Goal: Transaction & Acquisition: Purchase product/service

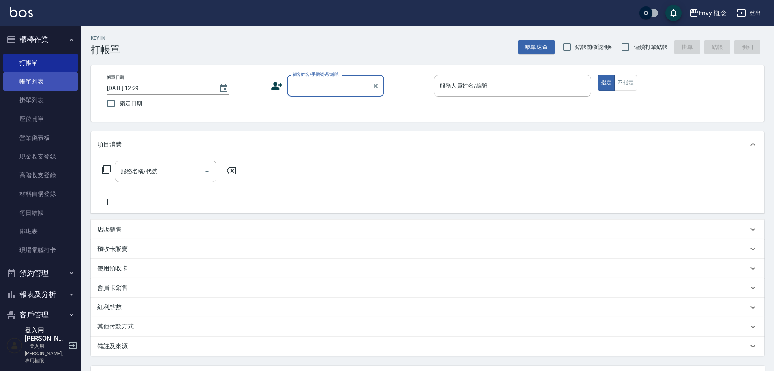
click at [60, 85] on link "帳單列表" at bounding box center [40, 81] width 75 height 19
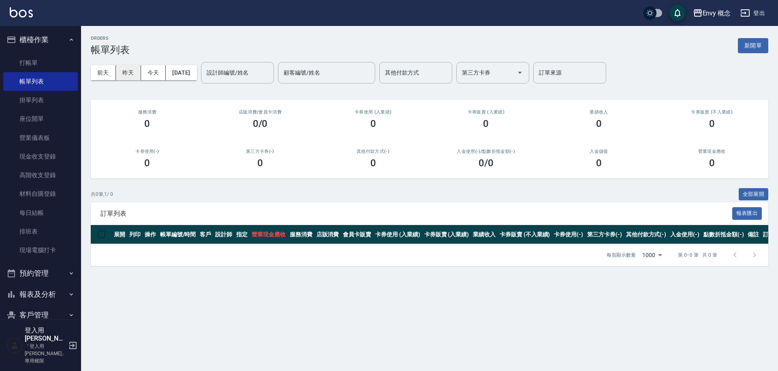
click at [132, 75] on button "昨天" at bounding box center [128, 72] width 25 height 15
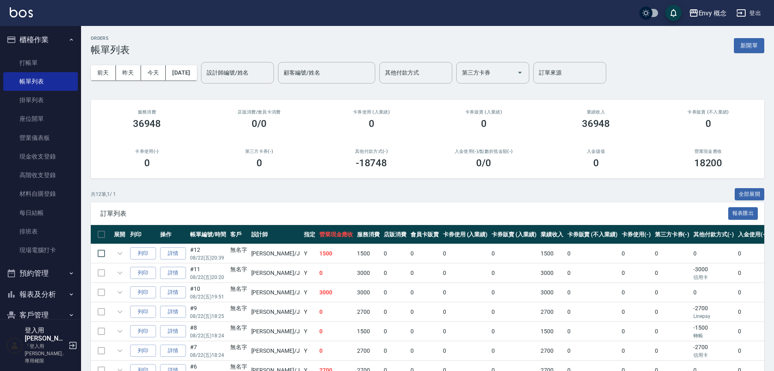
click at [232, 74] on div "設計師編號/姓名 設計師編號/姓名" at bounding box center [237, 72] width 73 height 21
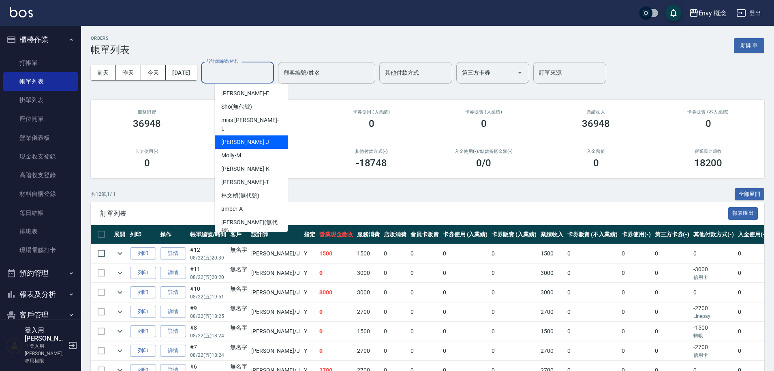
click at [242, 136] on div "[PERSON_NAME]" at bounding box center [251, 141] width 73 height 13
type input "[PERSON_NAME]"
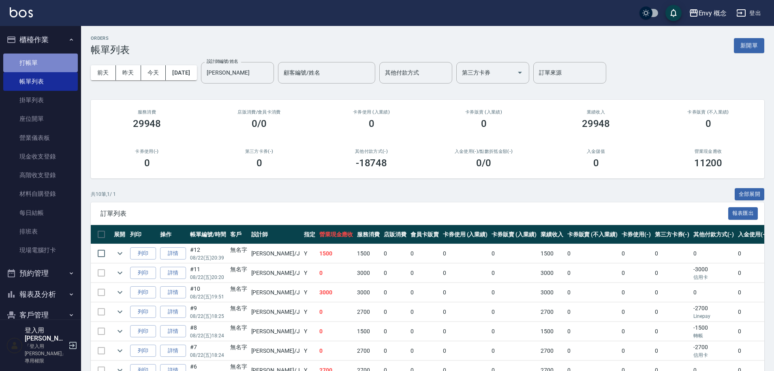
click at [58, 64] on link "打帳單" at bounding box center [40, 63] width 75 height 19
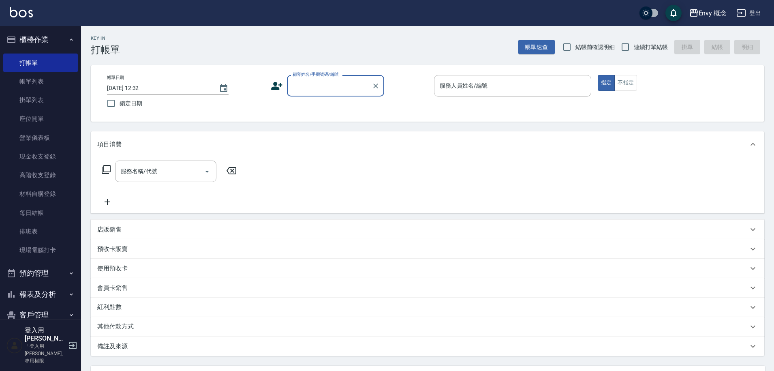
click at [341, 87] on input "顧客姓名/手機號碼/編號" at bounding box center [330, 86] width 78 height 14
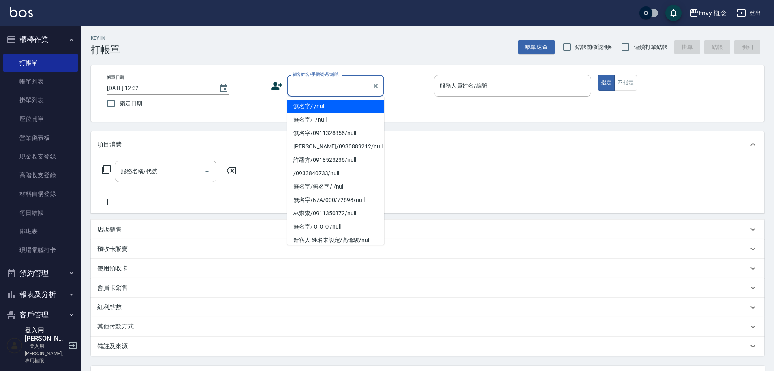
click at [333, 105] on li "無名字/ /null" at bounding box center [335, 106] width 97 height 13
type input "無名字/ /null"
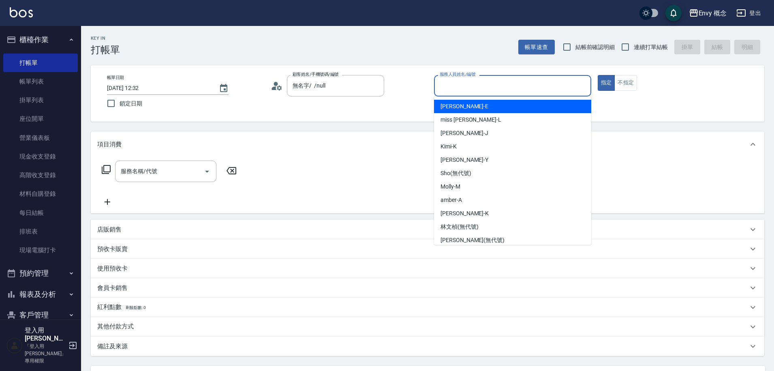
click at [449, 85] on input "服務人員姓名/編號" at bounding box center [513, 86] width 150 height 14
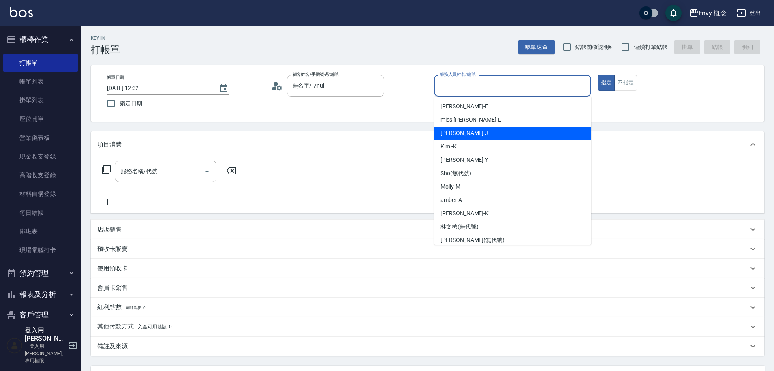
click at [455, 130] on span "[PERSON_NAME]" at bounding box center [465, 133] width 48 height 9
type input "[PERSON_NAME]"
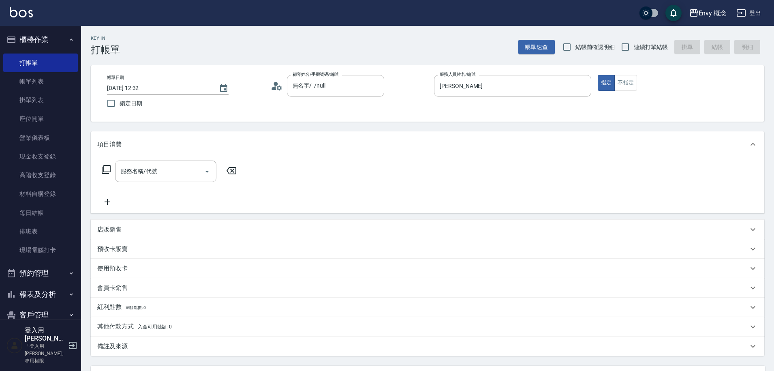
click at [185, 183] on div "服務名稱/代號 服務名稱/代號" at bounding box center [169, 184] width 144 height 46
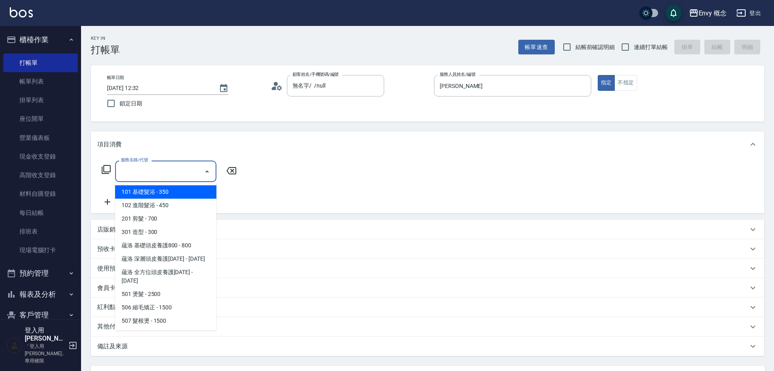
click at [186, 176] on input "服務名稱/代號" at bounding box center [160, 171] width 82 height 14
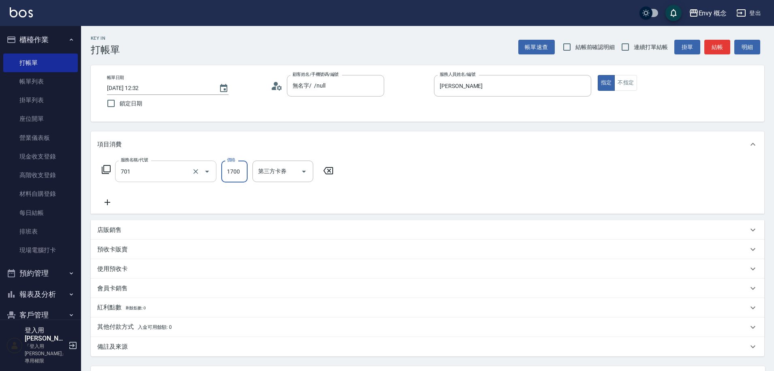
type input "701 染髮(701)"
click at [232, 179] on input "1700" at bounding box center [234, 172] width 26 height 22
type input "3000"
click at [125, 326] on p "其他付款方式 入金可用餘額: 0" at bounding box center [134, 327] width 75 height 9
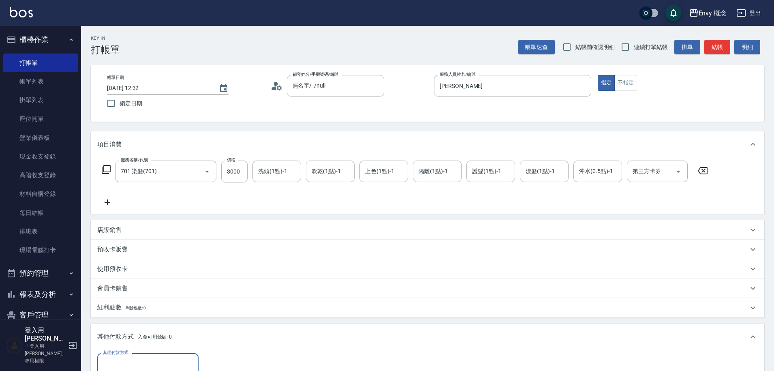
click at [128, 367] on input "其他付款方式" at bounding box center [148, 364] width 94 height 14
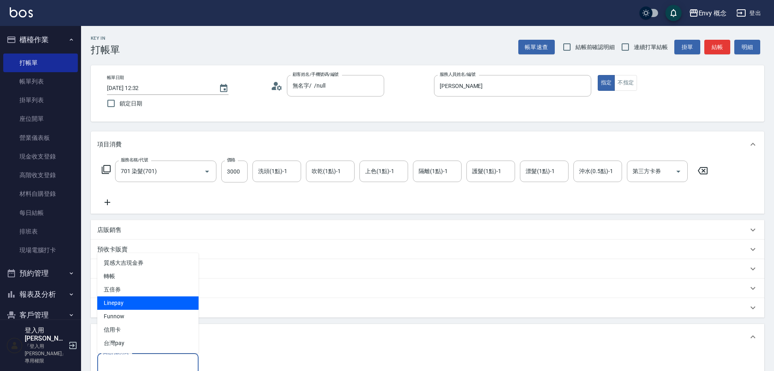
click at [129, 299] on span "Linepay" at bounding box center [147, 302] width 101 height 13
type input "Linepay"
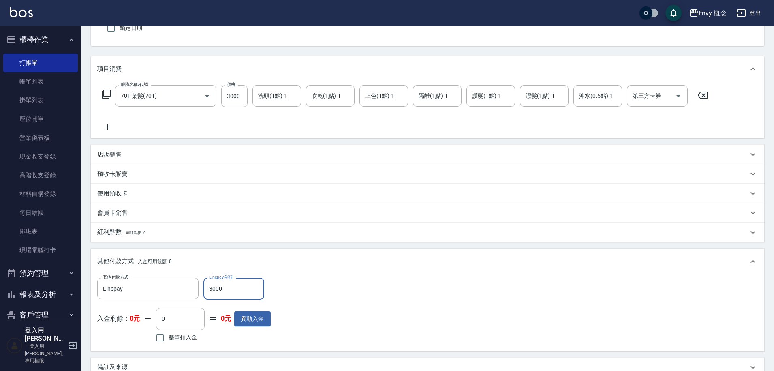
scroll to position [172, 0]
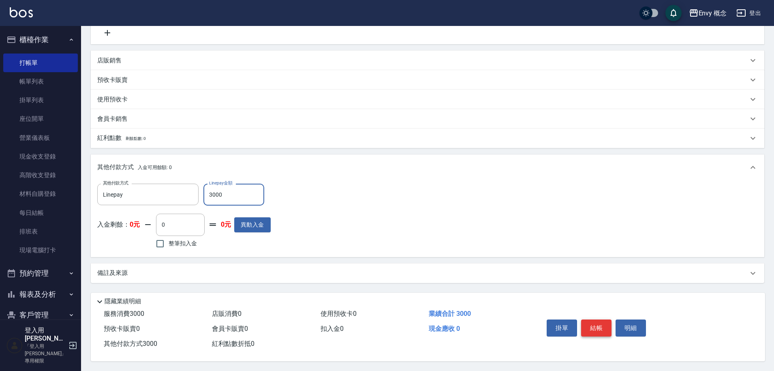
type input "3000"
click at [603, 322] on button "結帳" at bounding box center [596, 328] width 30 height 17
